Goal: Use online tool/utility: Utilize a website feature to perform a specific function

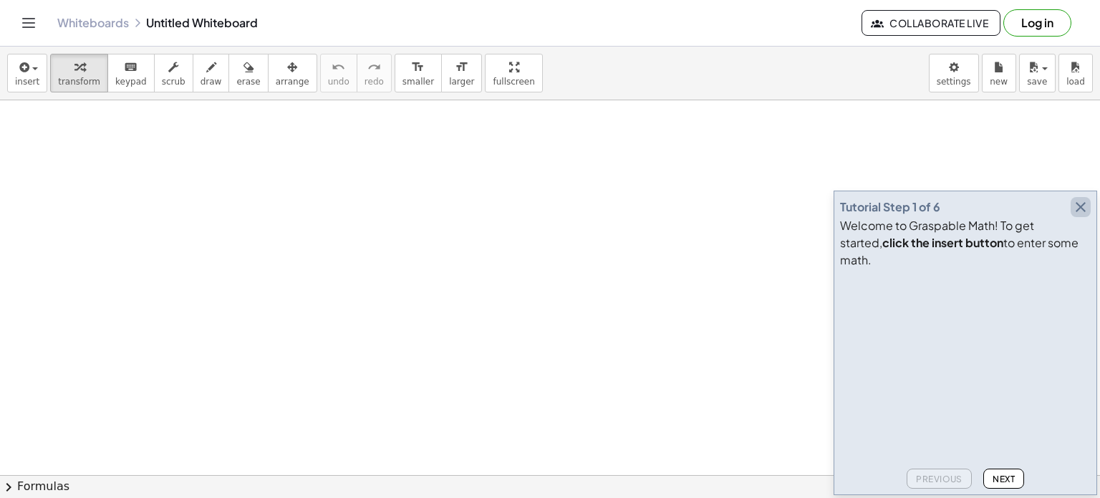
click at [1077, 216] on icon "button" at bounding box center [1080, 206] width 17 height 17
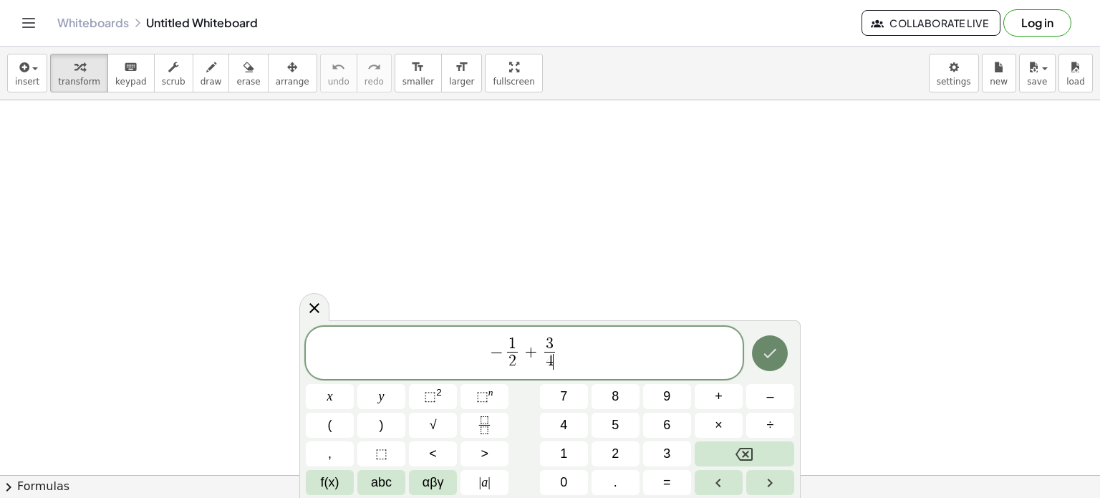
click at [767, 357] on icon "Done" at bounding box center [769, 353] width 17 height 17
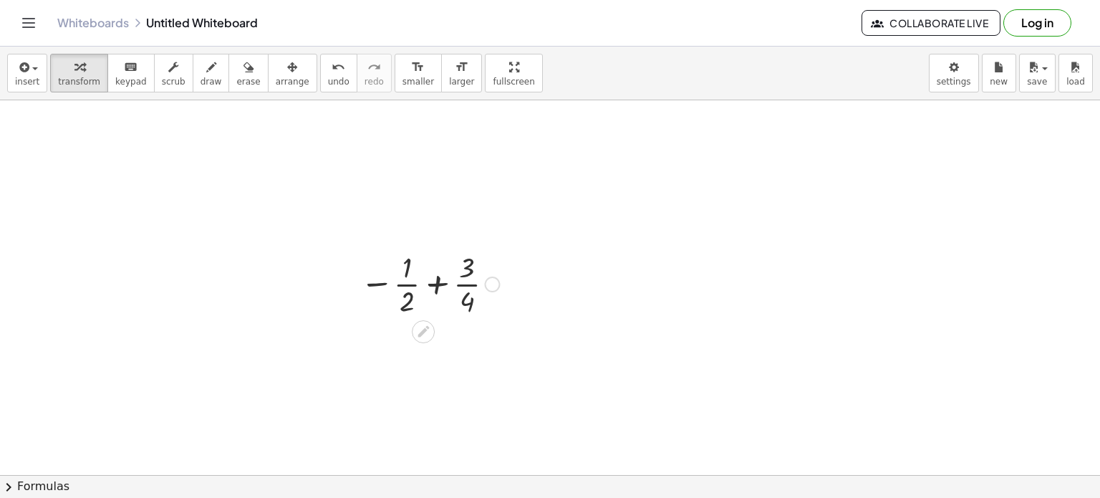
click at [489, 287] on div at bounding box center [492, 285] width 16 height 16
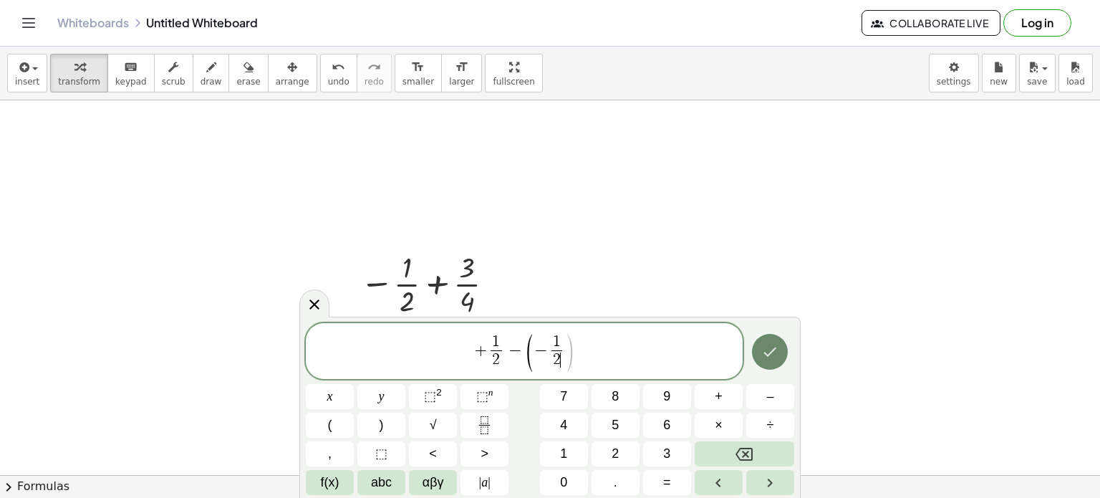
click at [777, 358] on icon "Done" at bounding box center [769, 351] width 17 height 17
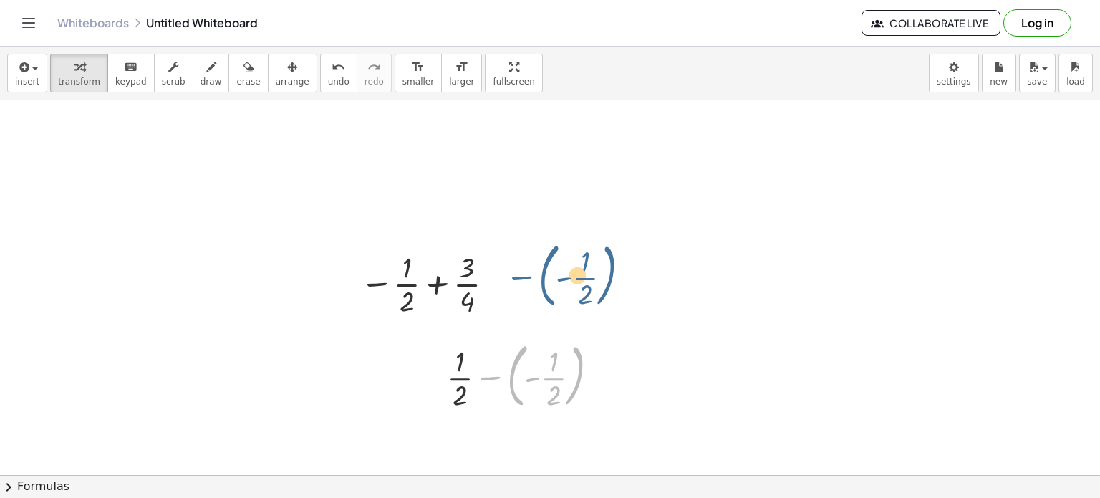
drag, startPoint x: 519, startPoint y: 386, endPoint x: 553, endPoint y: 284, distance: 107.2
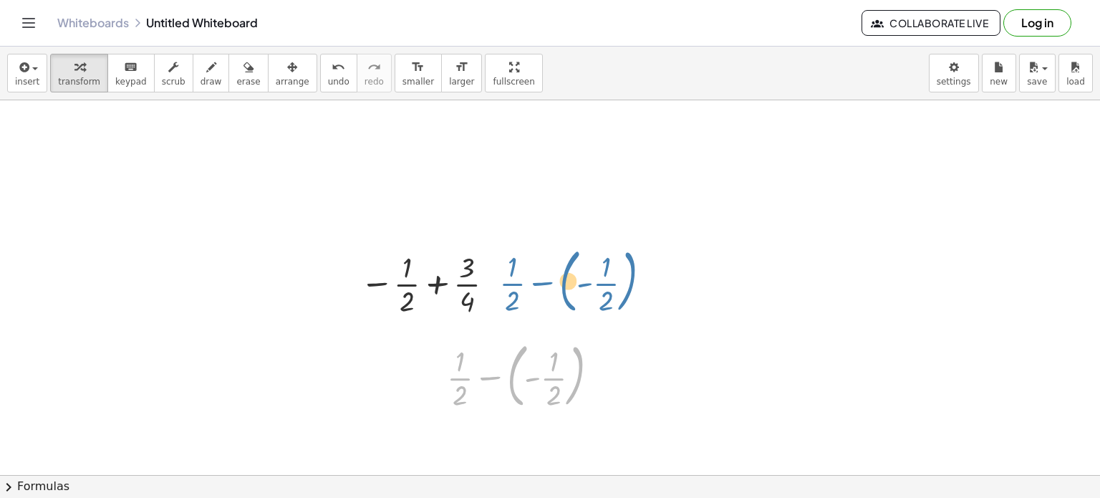
drag, startPoint x: 463, startPoint y: 378, endPoint x: 516, endPoint y: 284, distance: 108.1
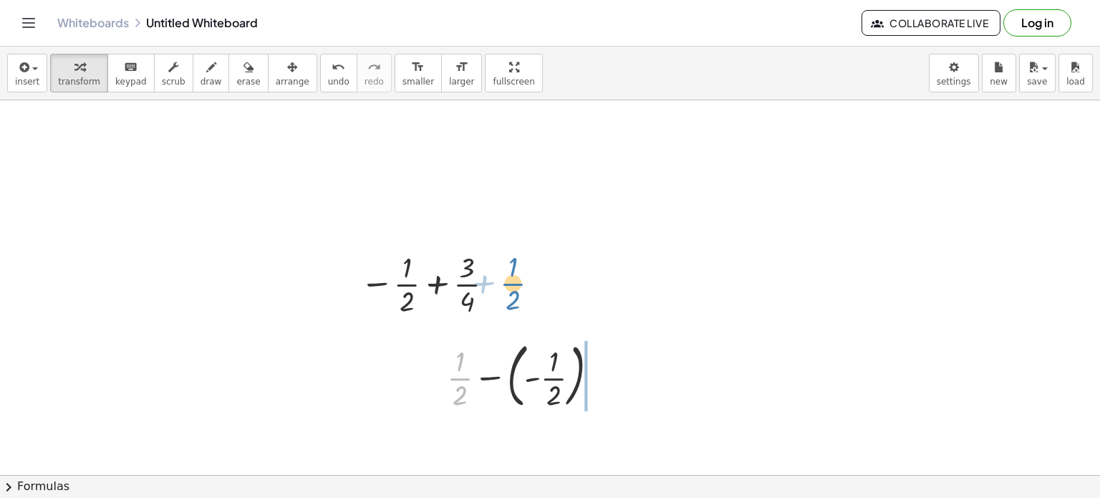
drag, startPoint x: 458, startPoint y: 378, endPoint x: 511, endPoint y: 283, distance: 108.4
drag, startPoint x: 574, startPoint y: 380, endPoint x: 500, endPoint y: 284, distance: 121.6
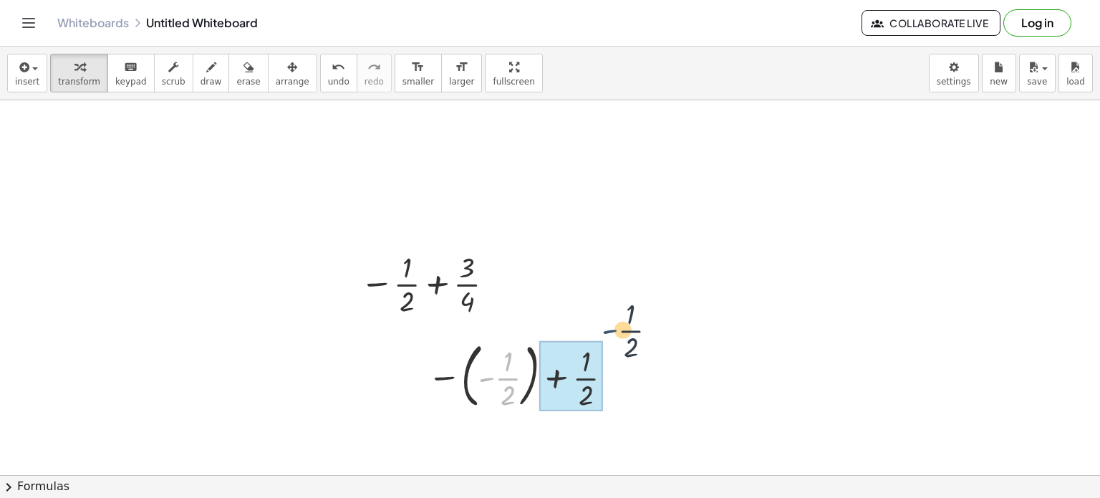
drag, startPoint x: 479, startPoint y: 378, endPoint x: 608, endPoint y: 356, distance: 131.5
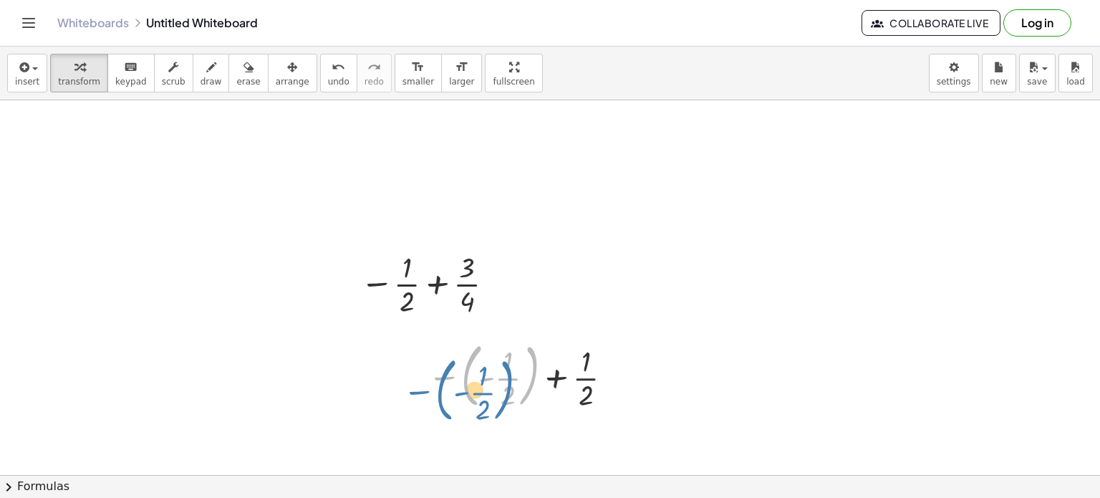
drag, startPoint x: 529, startPoint y: 369, endPoint x: 521, endPoint y: 373, distance: 9.3
click at [521, 373] on div at bounding box center [523, 374] width 205 height 77
drag, startPoint x: 453, startPoint y: 378, endPoint x: 450, endPoint y: 371, distance: 7.7
click at [450, 371] on div at bounding box center [523, 374] width 205 height 77
click at [510, 374] on div at bounding box center [523, 374] width 205 height 77
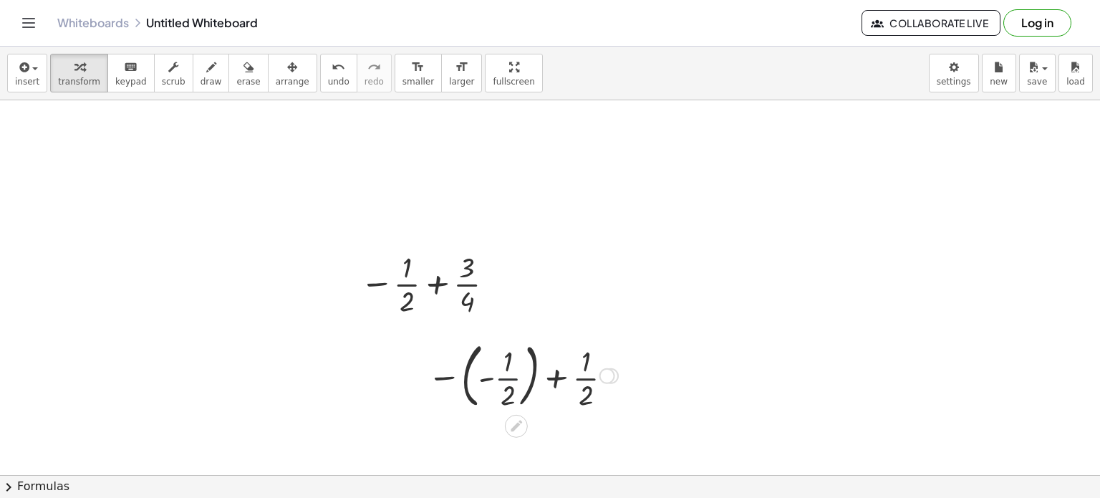
click at [510, 374] on div at bounding box center [523, 374] width 205 height 77
click at [592, 375] on div at bounding box center [522, 375] width 224 height 72
click at [581, 375] on div at bounding box center [522, 374] width 243 height 52
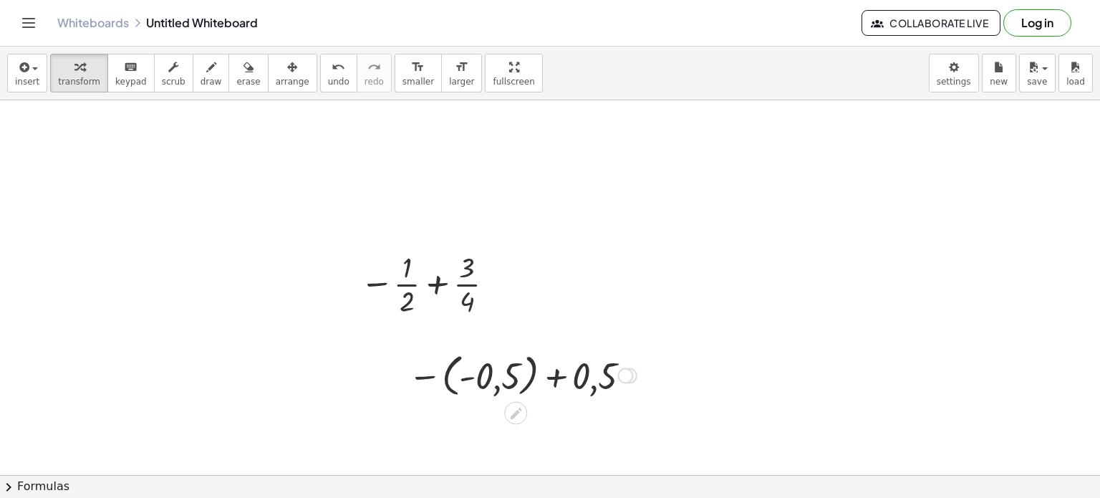
click at [503, 372] on div at bounding box center [522, 374] width 243 height 52
click at [503, 372] on div at bounding box center [528, 374] width 163 height 49
click at [493, 427] on div at bounding box center [522, 424] width 243 height 49
click at [525, 431] on div at bounding box center [522, 424] width 243 height 49
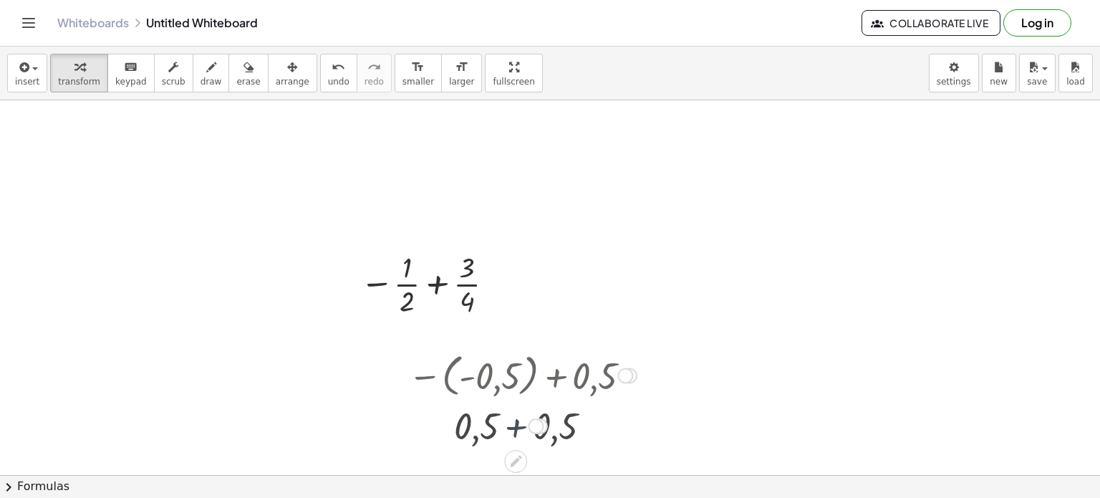
click at [525, 431] on div at bounding box center [522, 424] width 243 height 47
click at [464, 277] on div at bounding box center [430, 283] width 154 height 72
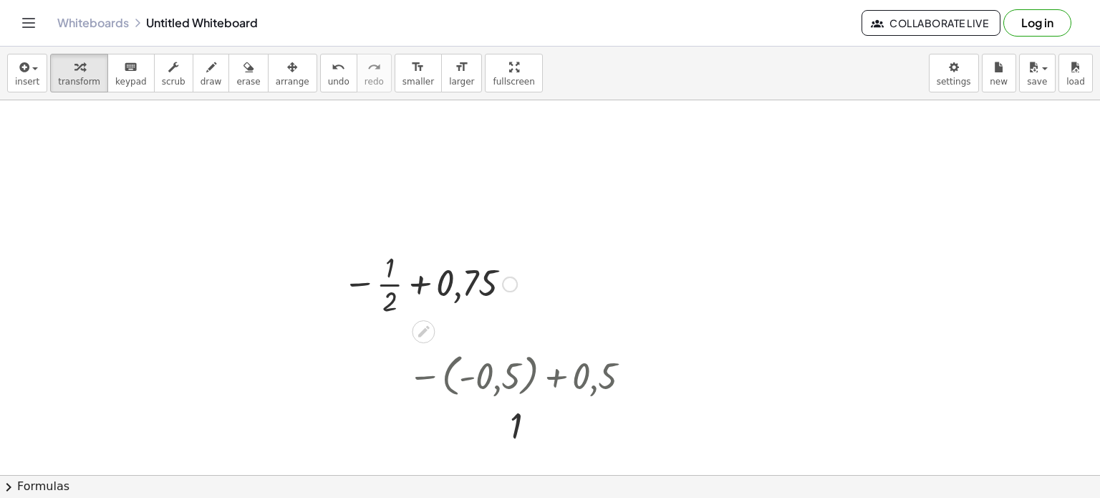
click at [390, 282] on div at bounding box center [430, 283] width 188 height 72
click at [388, 282] on div at bounding box center [431, 282] width 208 height 47
click at [405, 282] on div at bounding box center [431, 282] width 208 height 47
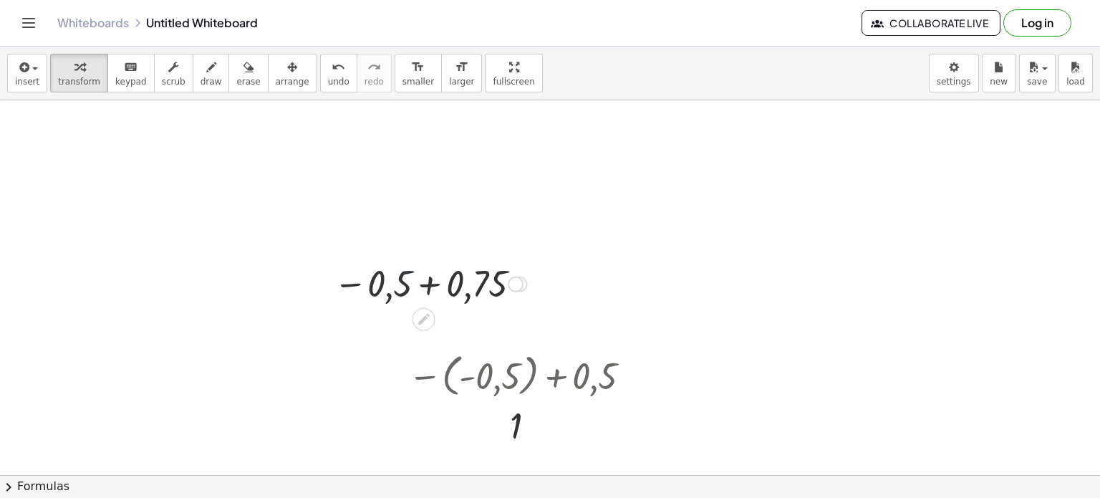
click at [405, 282] on div at bounding box center [431, 282] width 208 height 47
click at [464, 289] on div at bounding box center [431, 282] width 208 height 47
click at [423, 284] on div "− + 0,75 0,5 0,25 Fix a mistake Transform line Copy line as LaTeX Copy derivati…" at bounding box center [423, 284] width 0 height 0
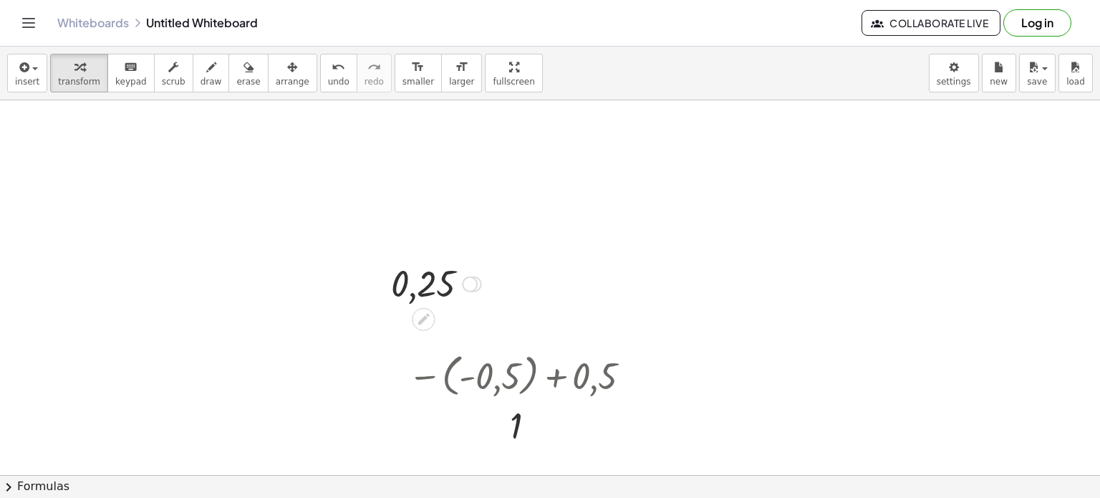
click at [448, 286] on div at bounding box center [436, 282] width 105 height 47
click at [483, 373] on div at bounding box center [522, 374] width 243 height 52
drag, startPoint x: 335, startPoint y: 240, endPoint x: 248, endPoint y: 203, distance: 94.7
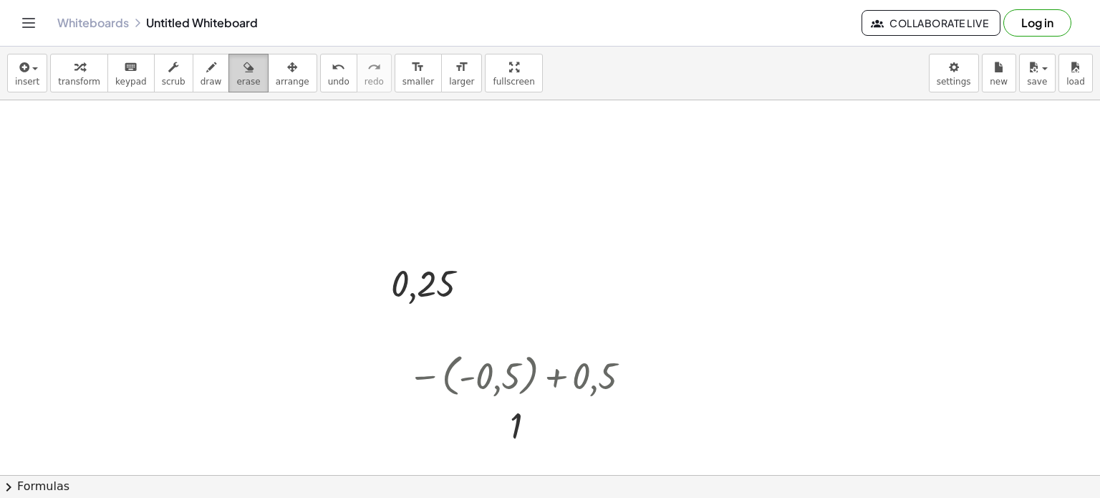
click at [244, 72] on icon "button" at bounding box center [249, 67] width 10 height 17
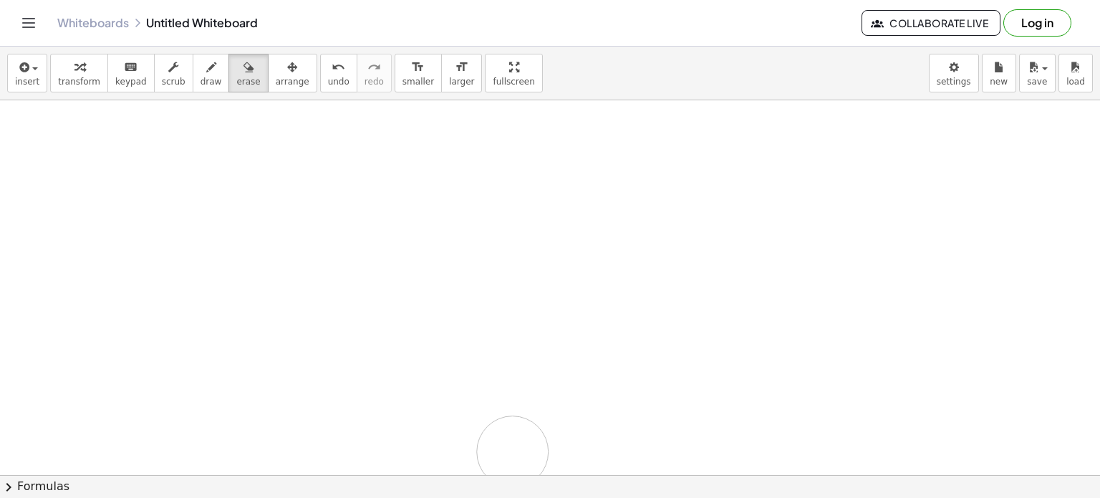
drag, startPoint x: 377, startPoint y: 269, endPoint x: 365, endPoint y: 306, distance: 39.2
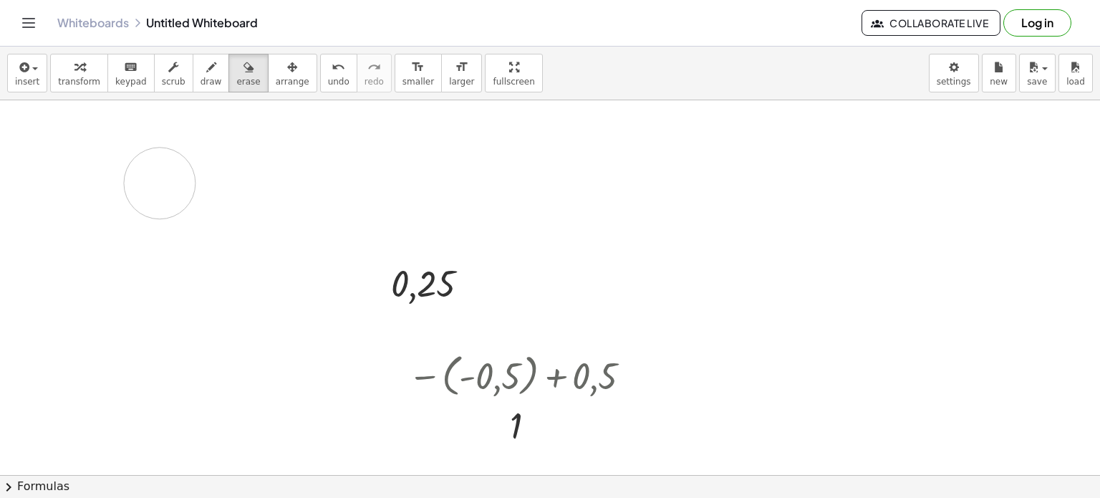
click at [129, 74] on button "keyboard keypad" at bounding box center [130, 73] width 47 height 39
click at [32, 79] on span "insert" at bounding box center [27, 82] width 24 height 10
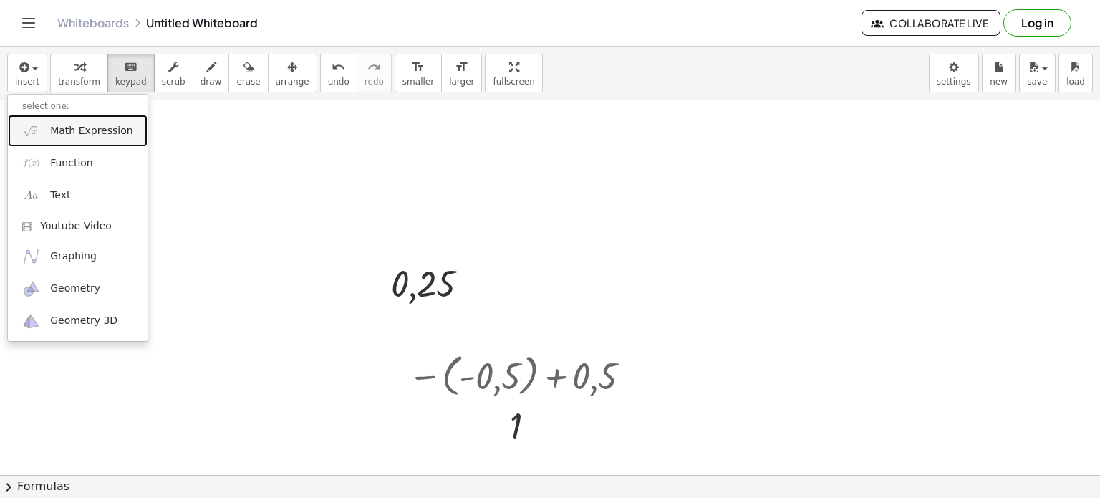
click at [73, 130] on span "Math Expression" at bounding box center [91, 131] width 82 height 14
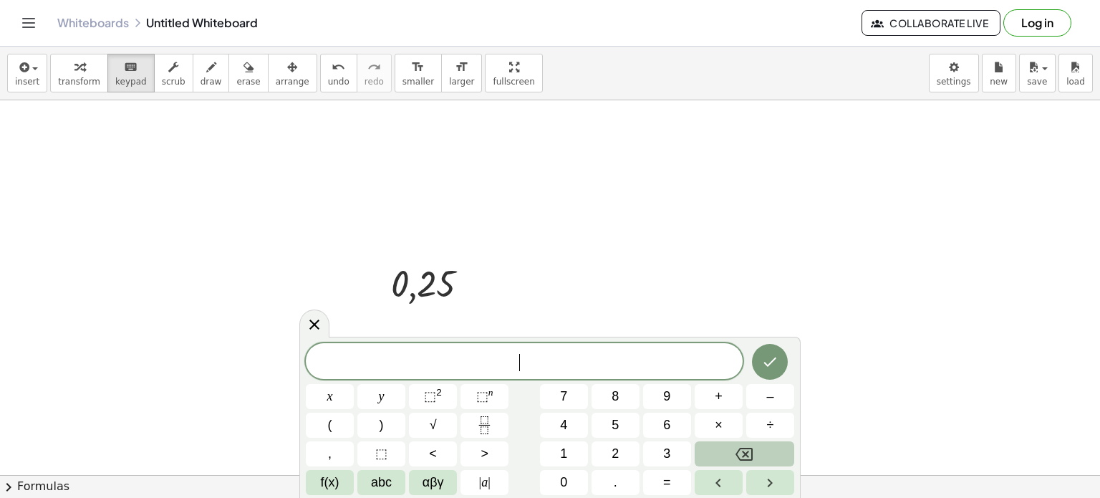
click at [722, 449] on button "Backspace" at bounding box center [745, 453] width 100 height 25
click at [428, 276] on body "Graspable Math Activities Get Started Activity Bank Assigned Work Classes White…" at bounding box center [550, 249] width 1100 height 498
click at [428, 276] on div at bounding box center [423, 284] width 65 height 40
